Goal: Book appointment/travel/reservation

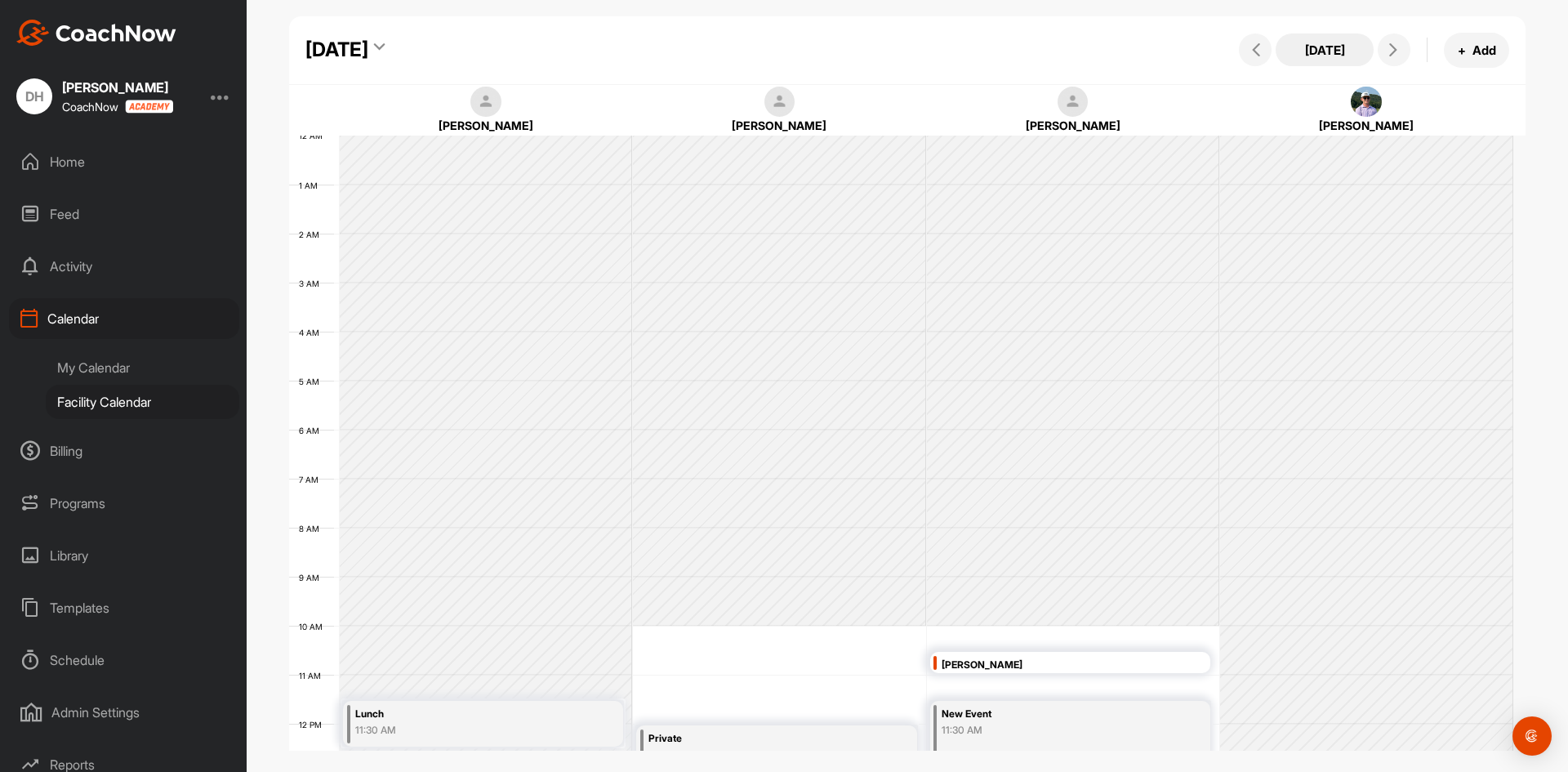
scroll to position [283, 0]
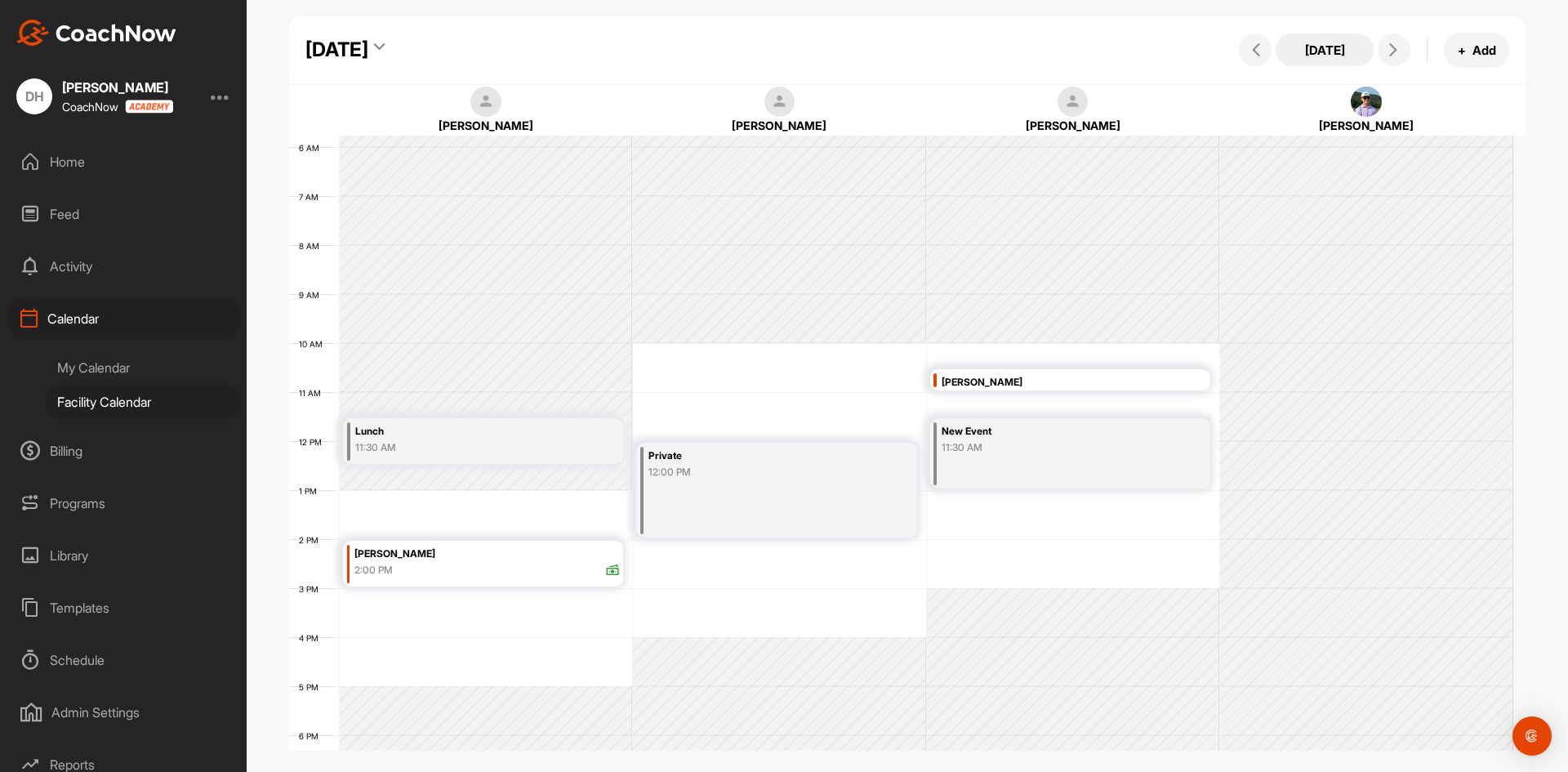
click at [1328, 50] on button "[DATE]" at bounding box center [1325, 50] width 98 height 33
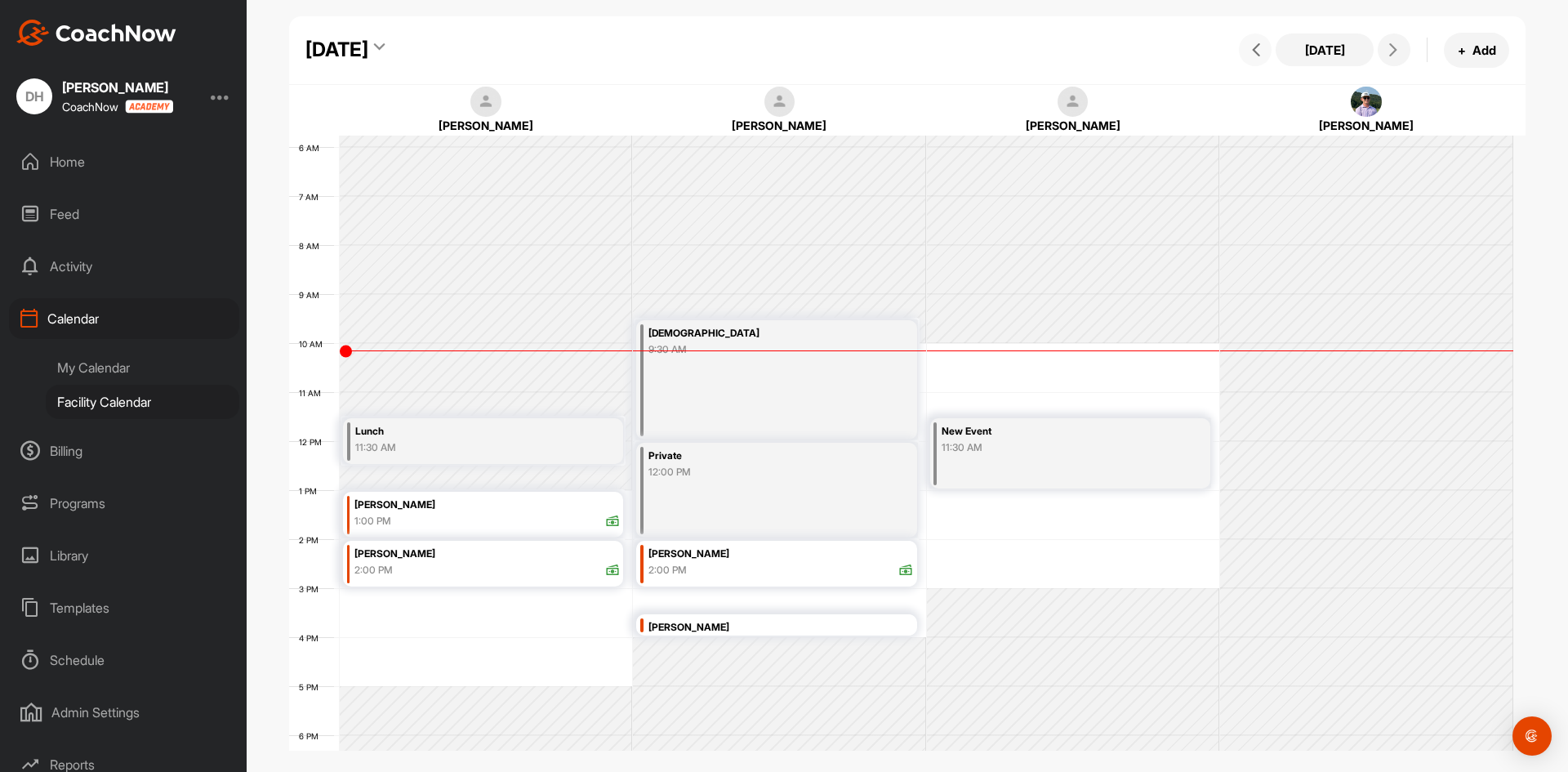
click at [1268, 48] on button at bounding box center [1256, 50] width 33 height 33
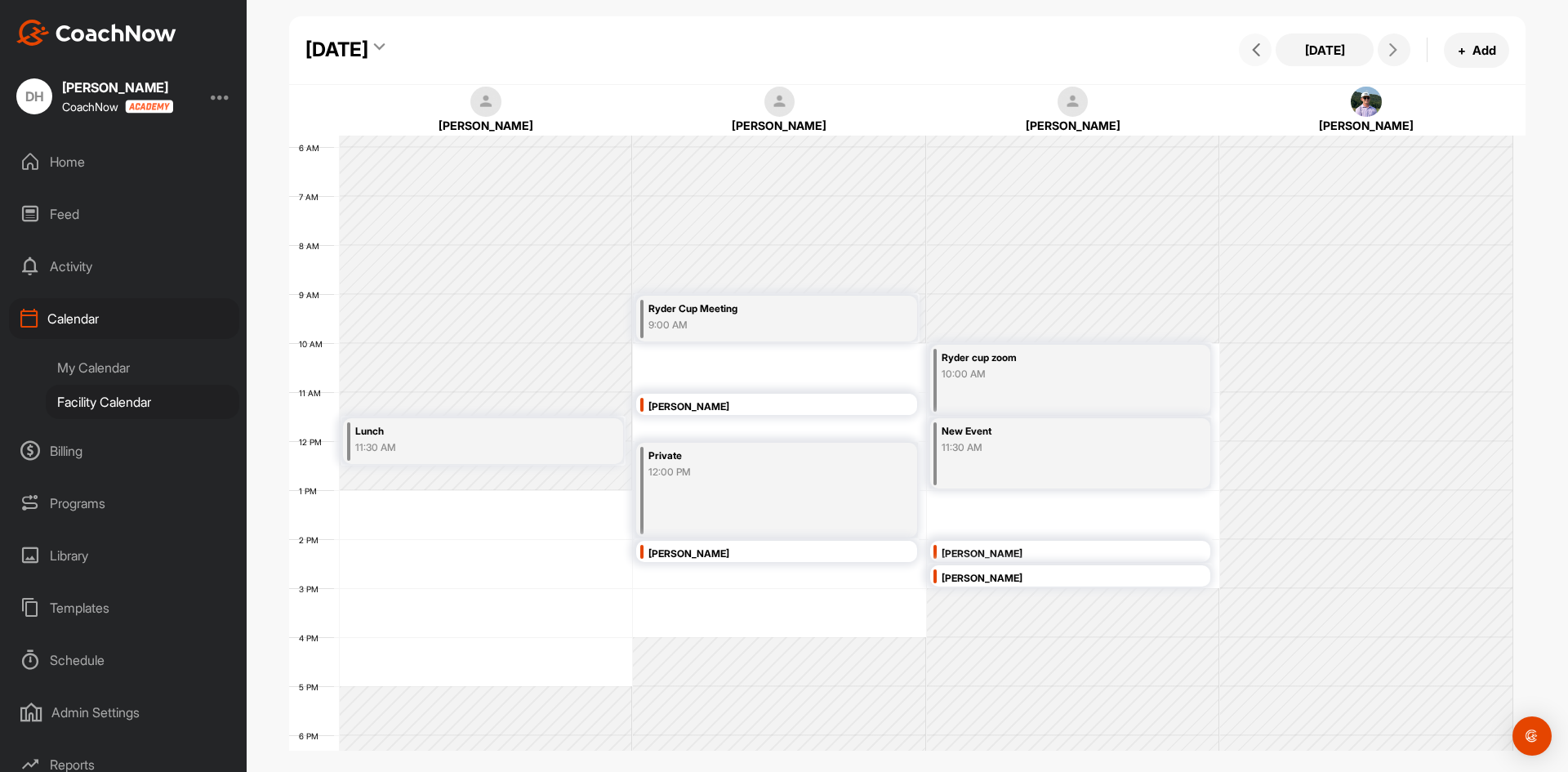
click at [1268, 48] on button at bounding box center [1256, 50] width 33 height 33
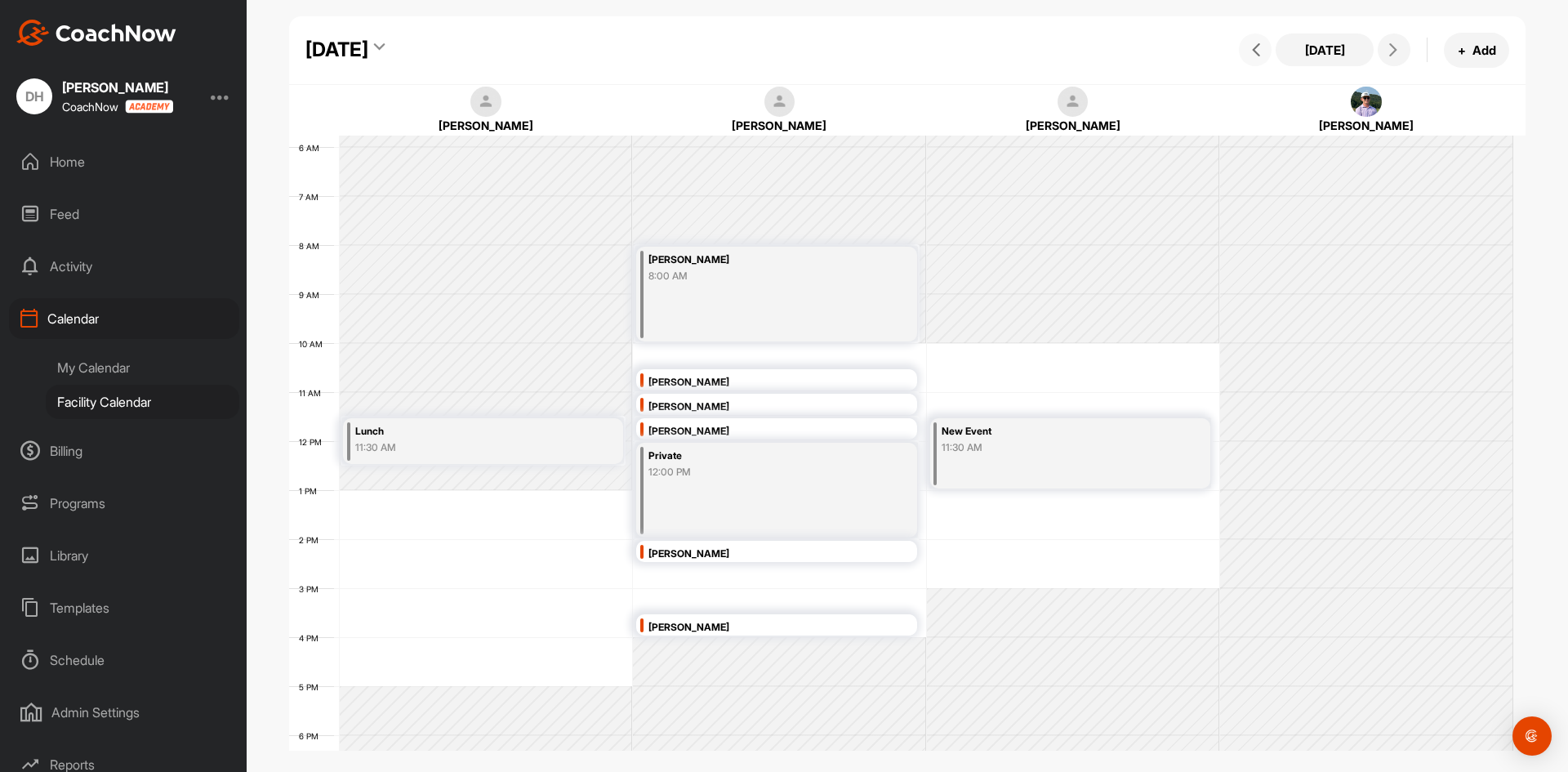
click at [1268, 48] on button at bounding box center [1256, 50] width 33 height 33
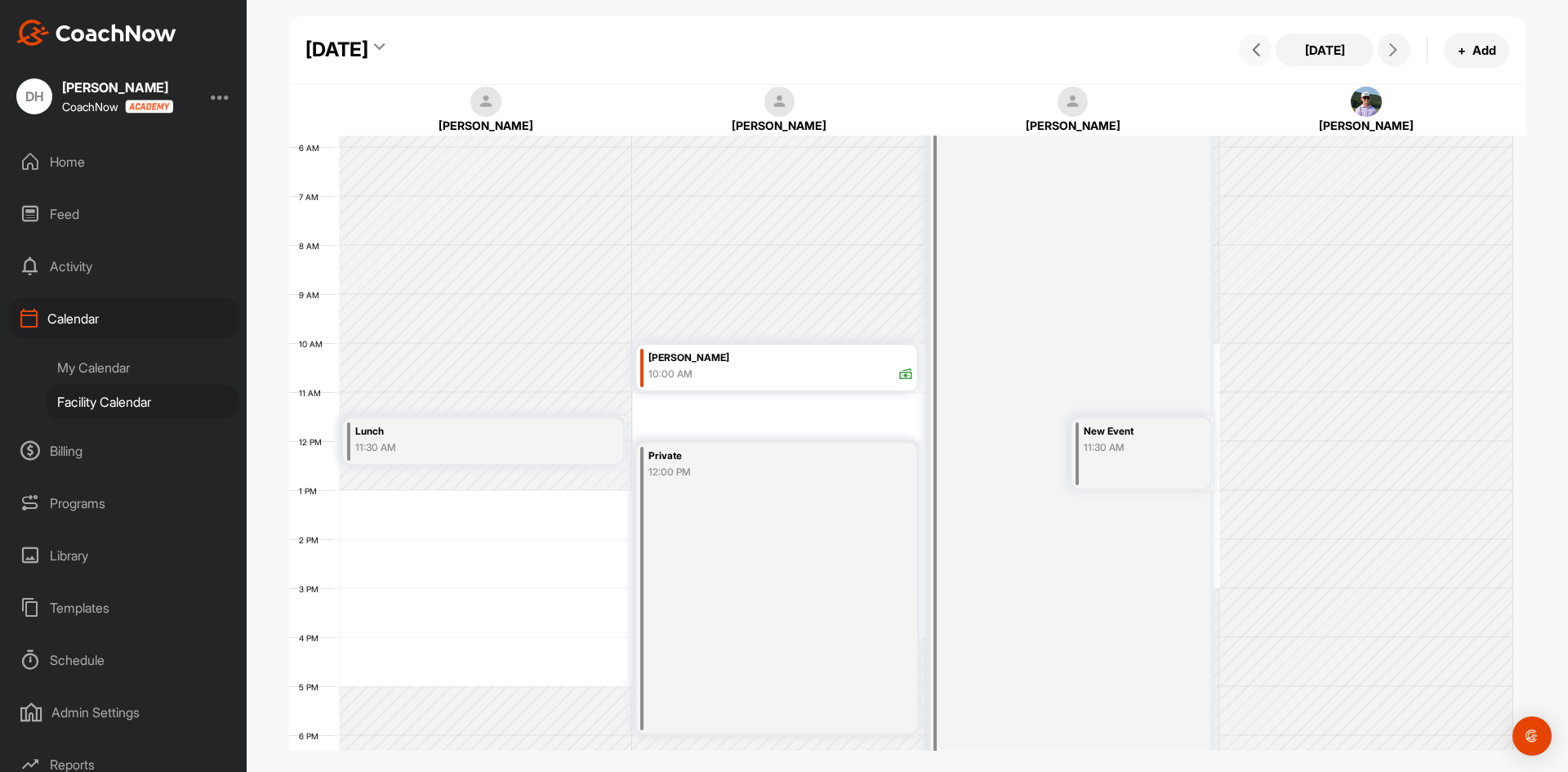
click at [1268, 48] on button at bounding box center [1256, 50] width 33 height 33
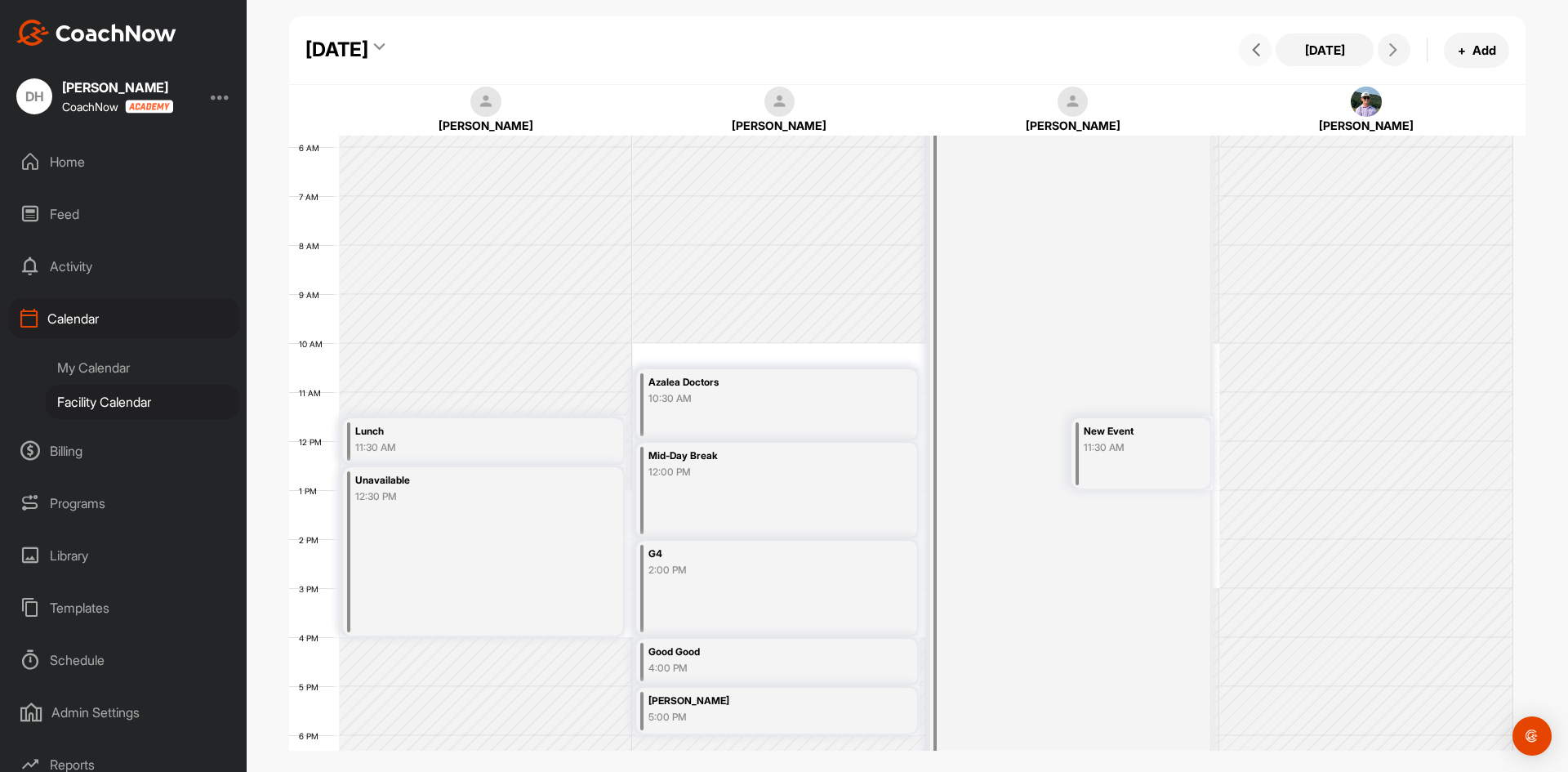
click at [1268, 48] on button at bounding box center [1256, 50] width 33 height 33
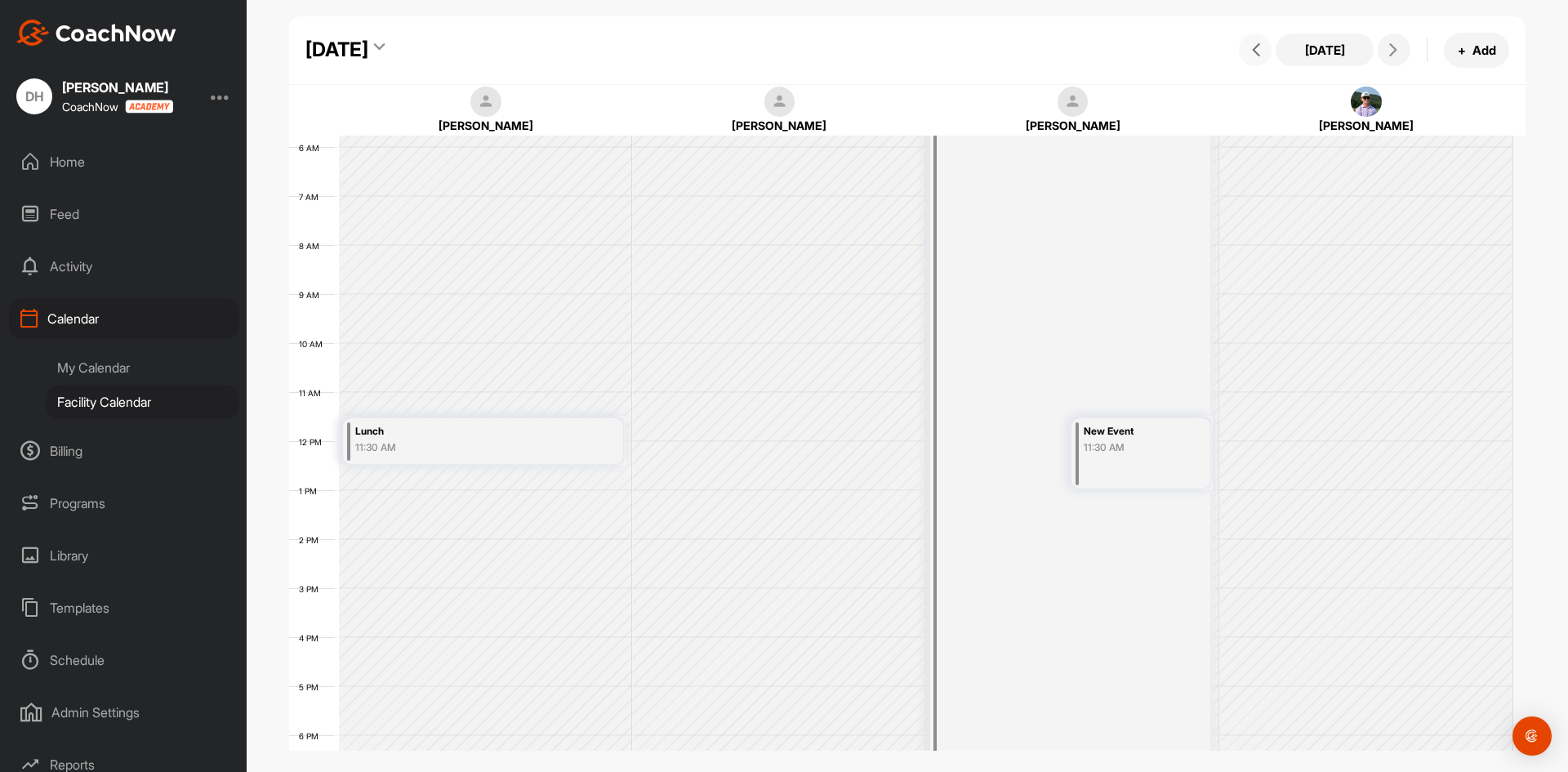
click at [1268, 48] on button at bounding box center [1256, 50] width 33 height 33
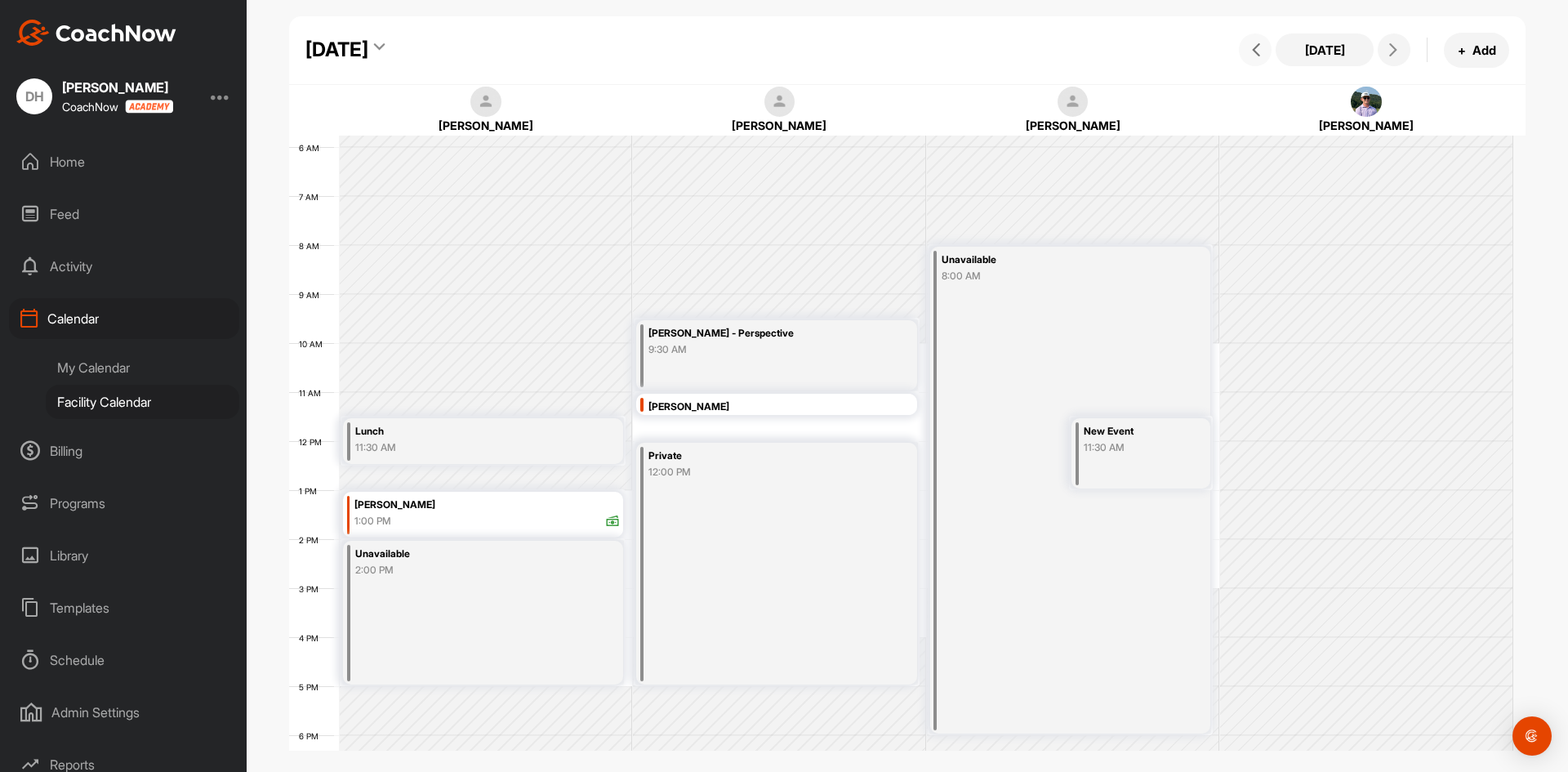
click at [1268, 48] on button at bounding box center [1256, 50] width 33 height 33
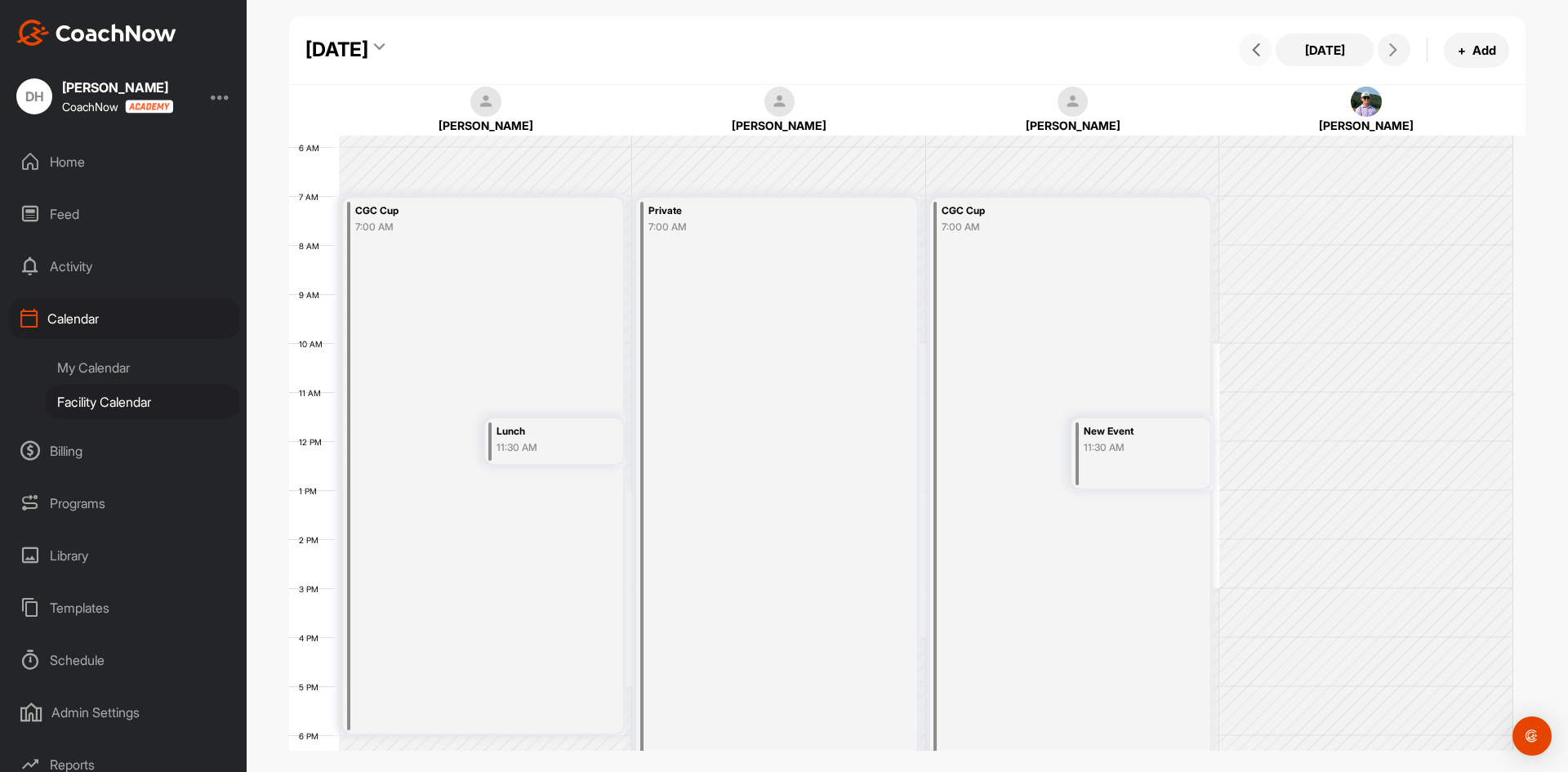
click at [1268, 48] on button at bounding box center [1256, 50] width 33 height 33
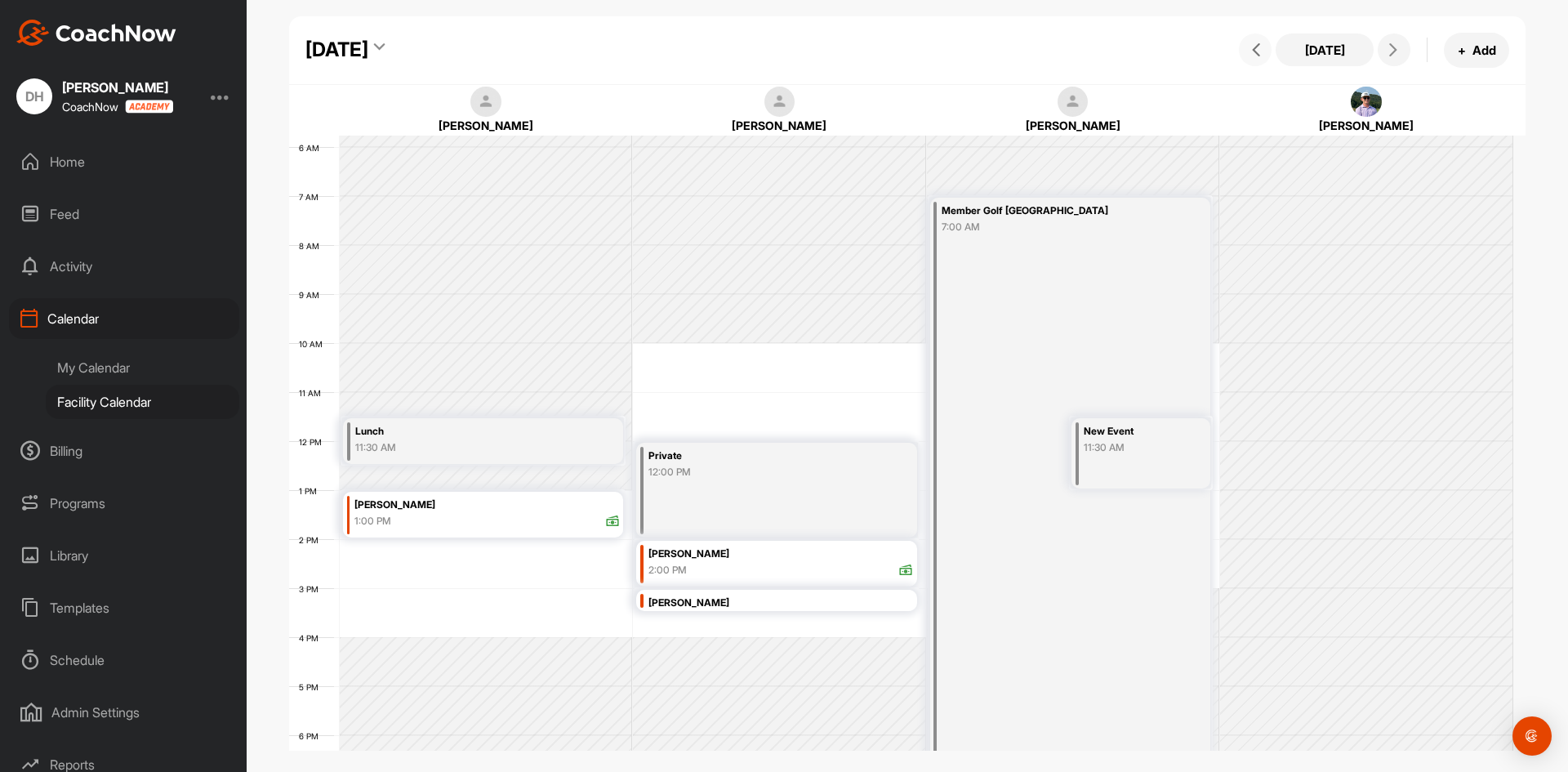
click at [1268, 48] on button at bounding box center [1256, 50] width 33 height 33
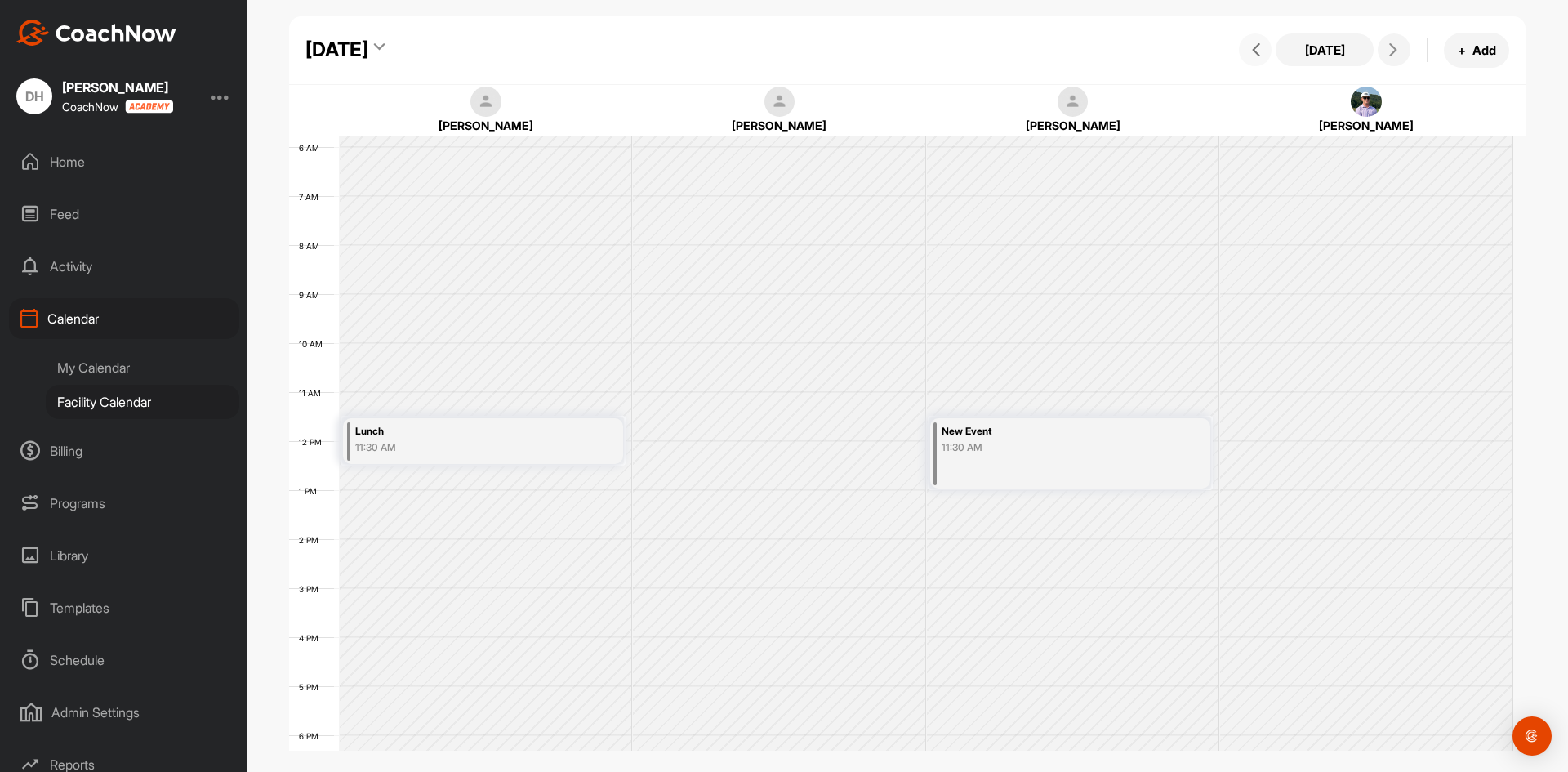
click at [1268, 48] on button at bounding box center [1256, 50] width 33 height 33
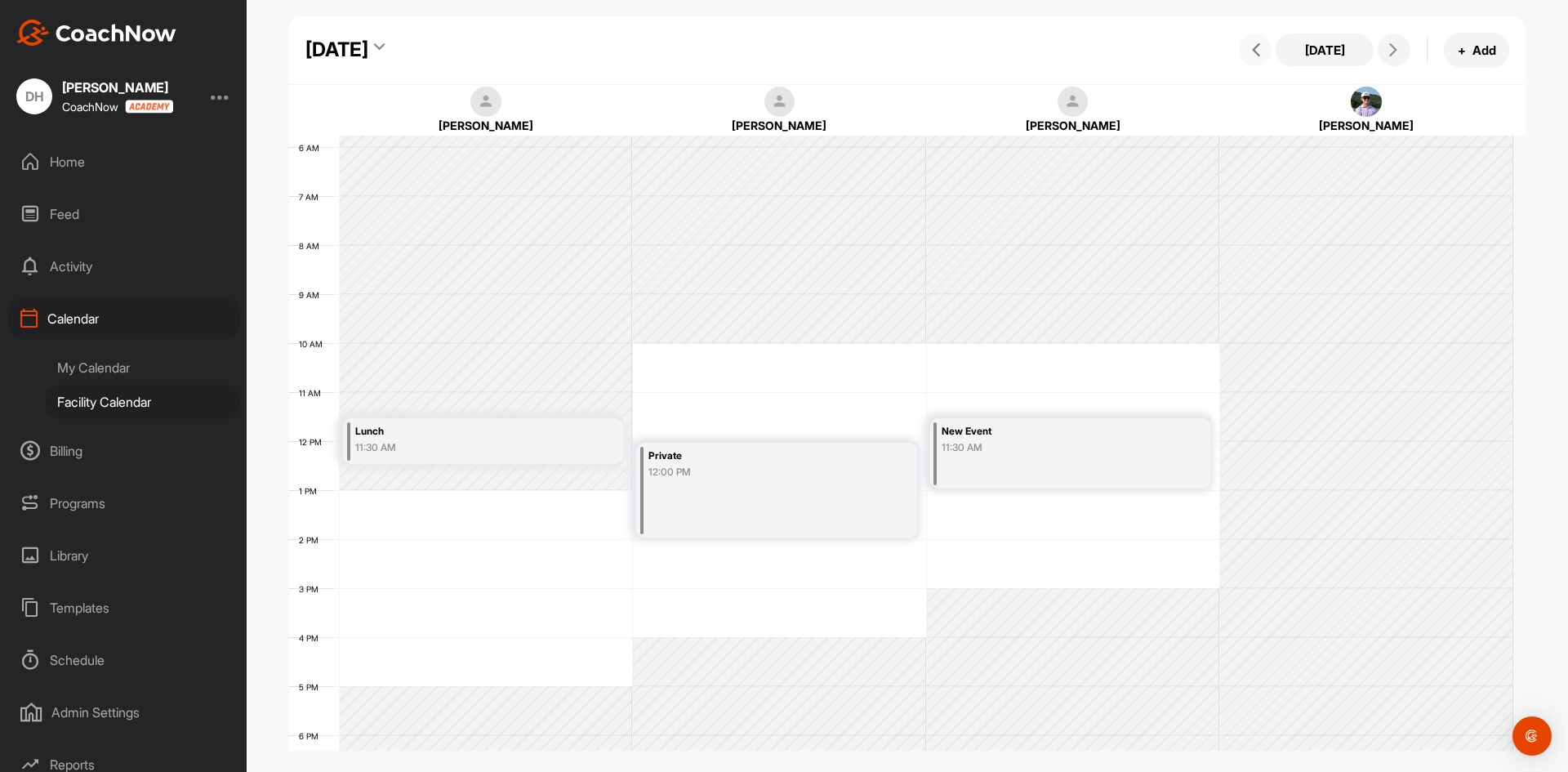
click at [1268, 48] on button at bounding box center [1256, 50] width 33 height 33
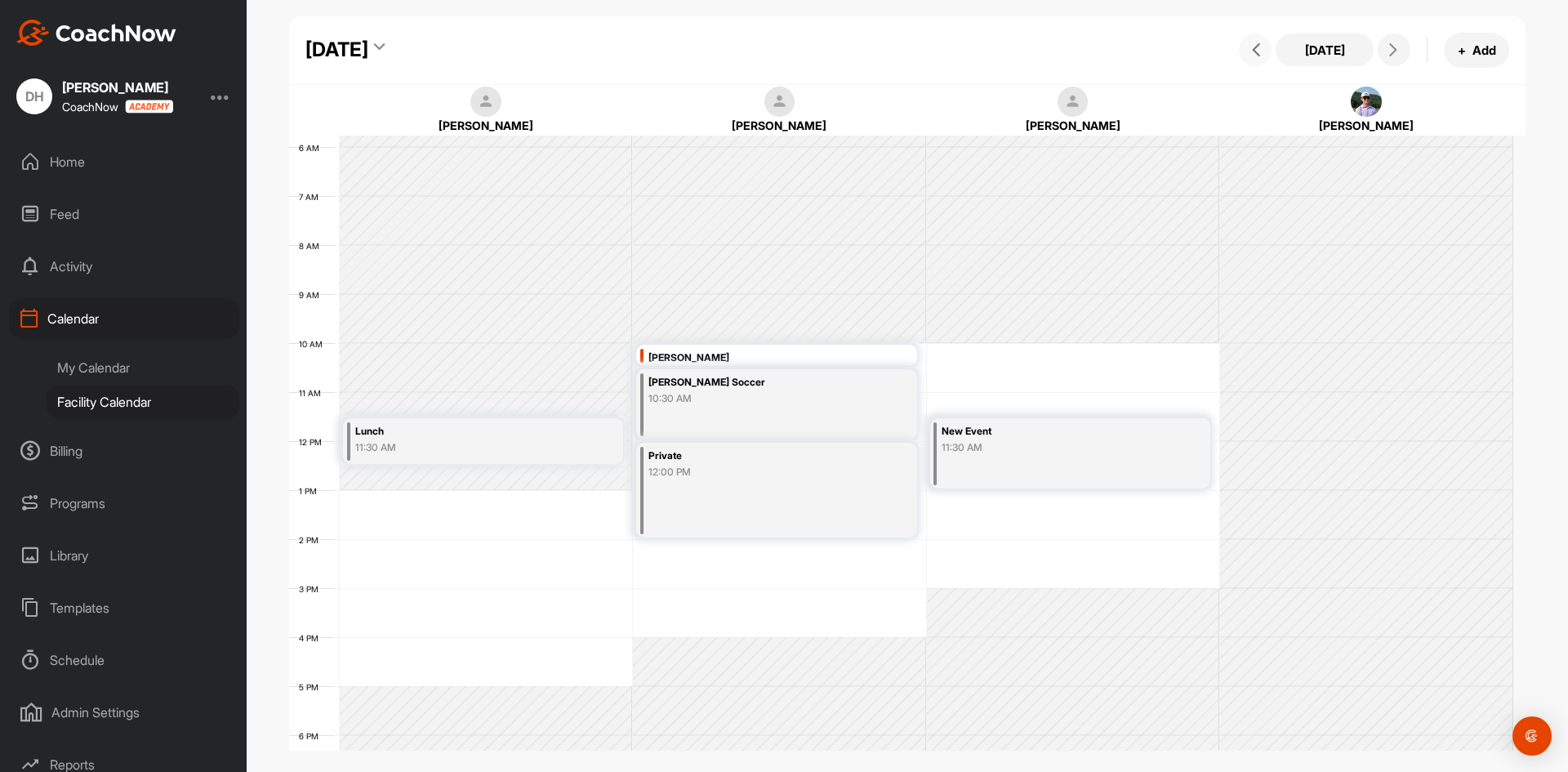
click at [1268, 48] on button at bounding box center [1256, 50] width 33 height 33
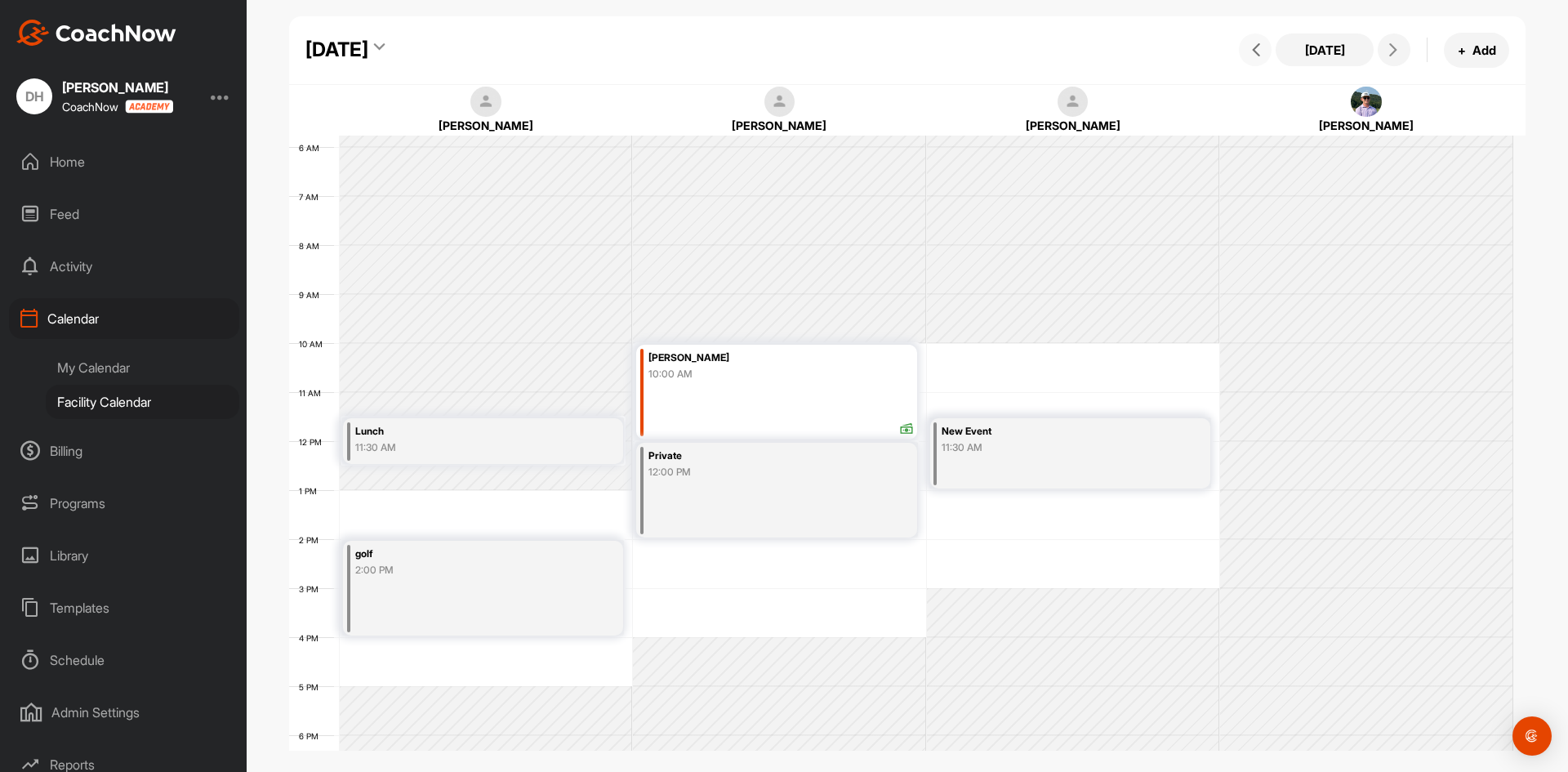
click at [1268, 48] on button at bounding box center [1256, 50] width 33 height 33
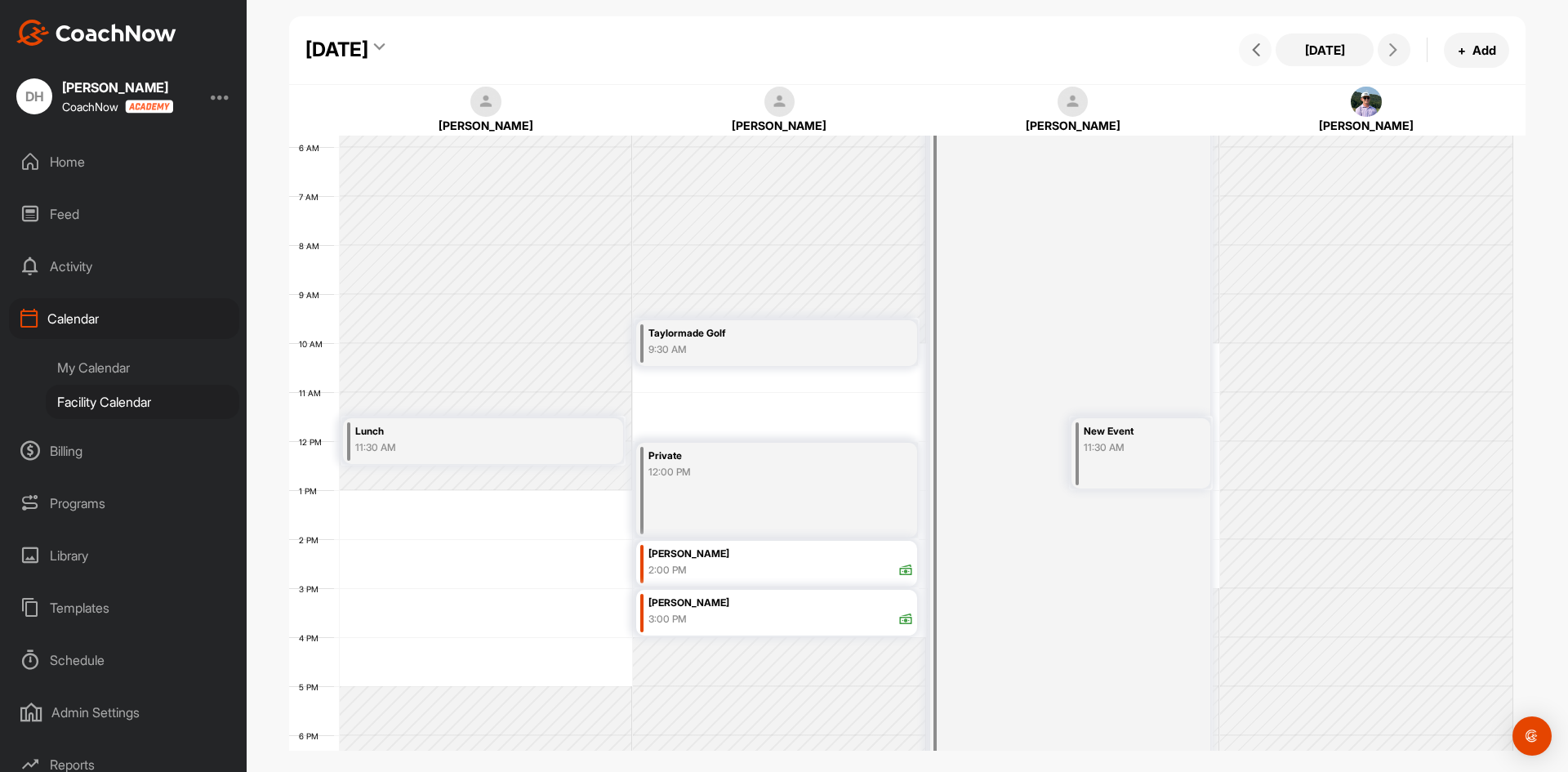
click at [1268, 48] on button at bounding box center [1256, 50] width 33 height 33
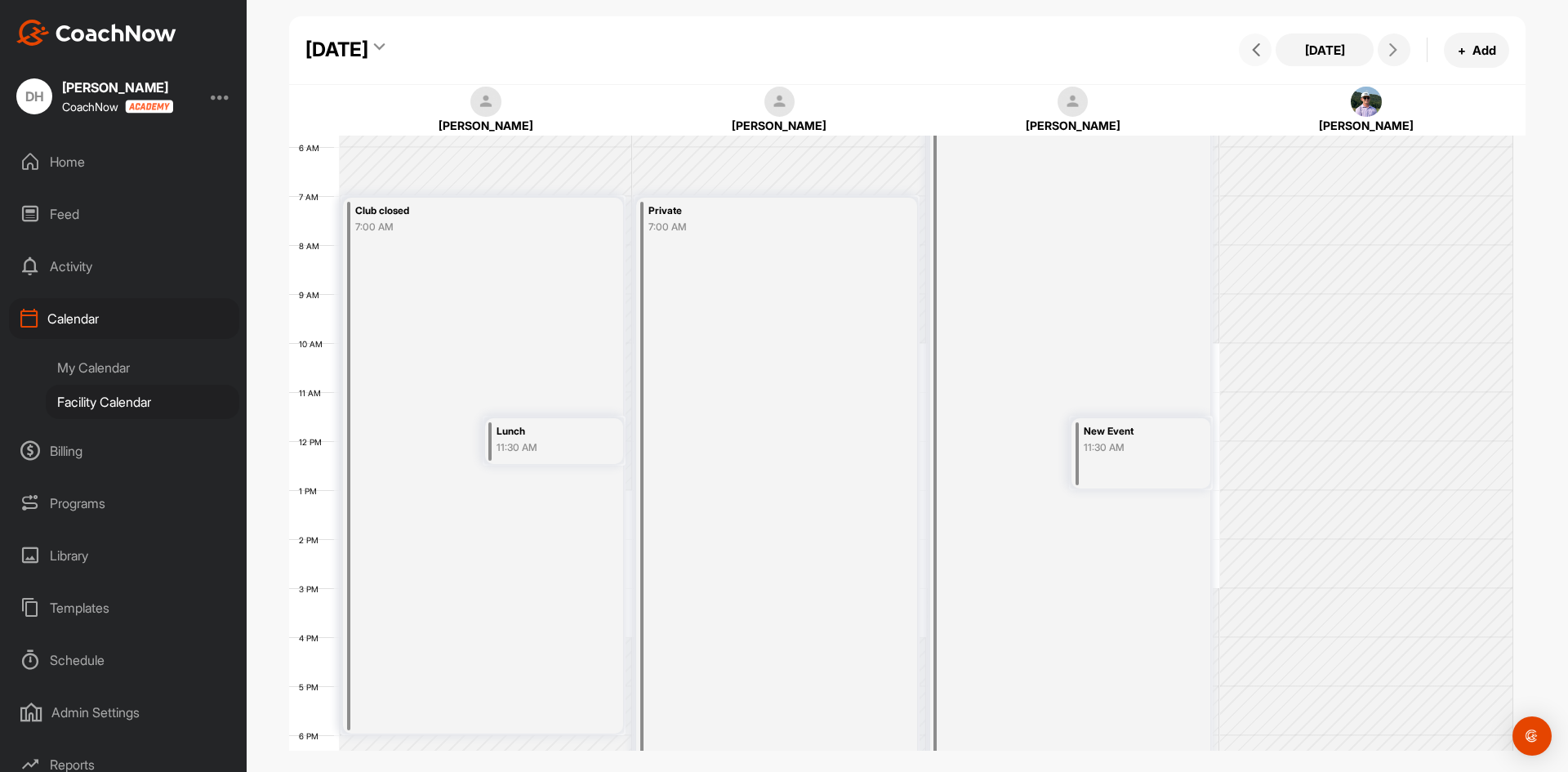
click at [1268, 48] on button at bounding box center [1256, 50] width 33 height 33
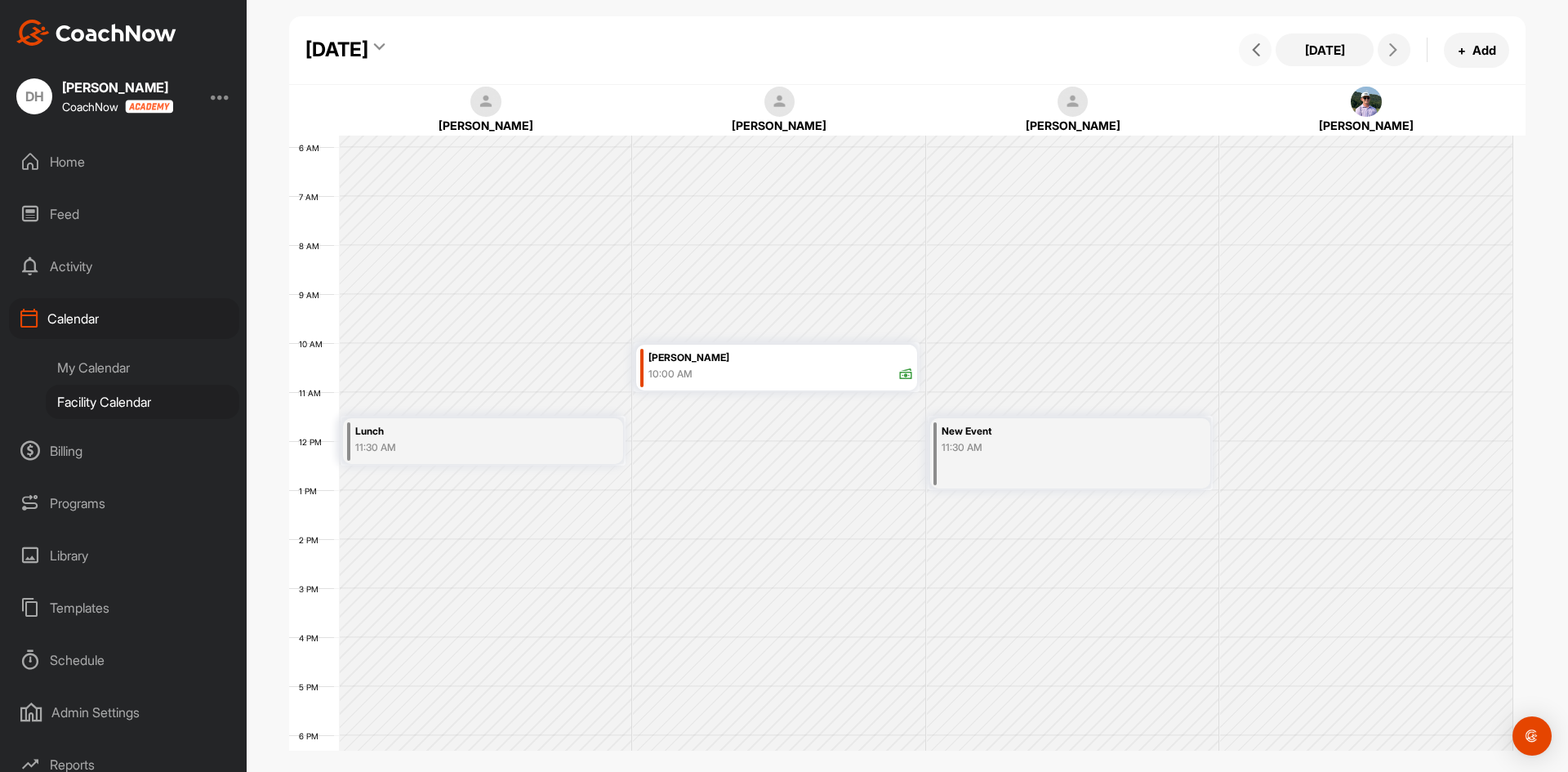
click at [1268, 48] on button at bounding box center [1256, 50] width 33 height 33
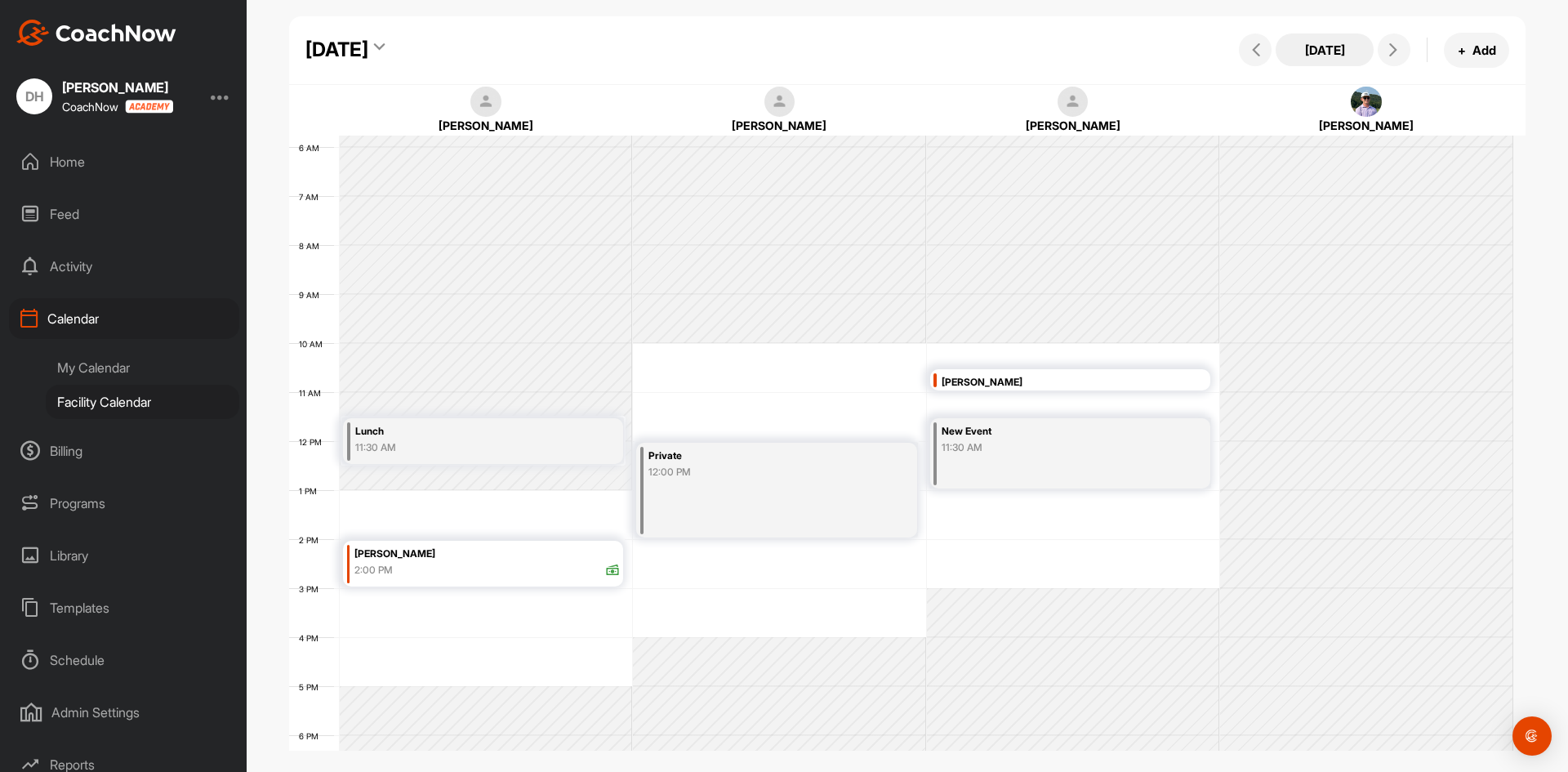
click at [1314, 52] on button "[DATE]" at bounding box center [1325, 50] width 98 height 33
